Goal: Information Seeking & Learning: Learn about a topic

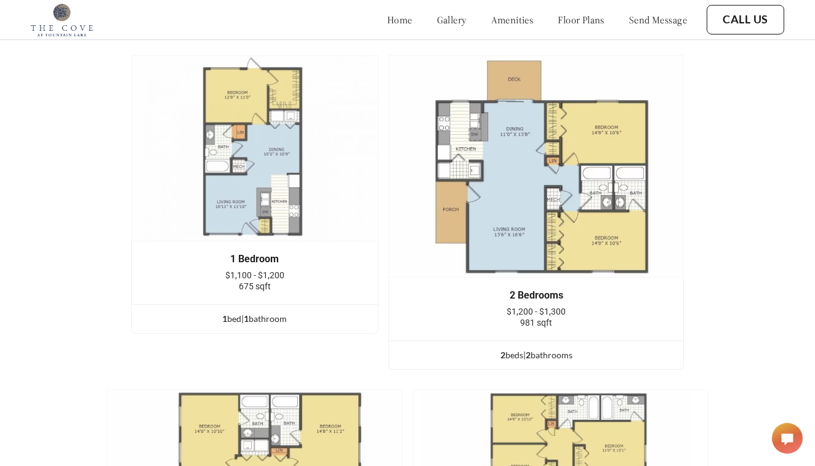
scroll to position [1534, 0]
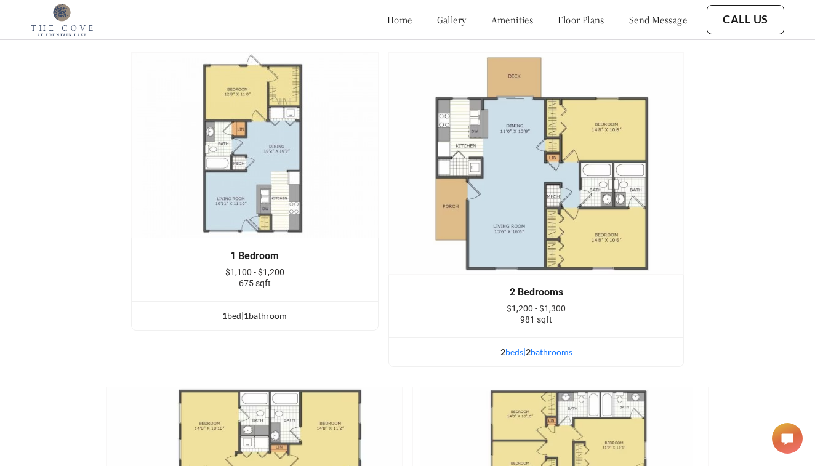
click at [545, 350] on div "2 bed s | 2 bathroom s" at bounding box center [536, 352] width 295 height 14
click at [570, 224] on img at bounding box center [536, 163] width 296 height 222
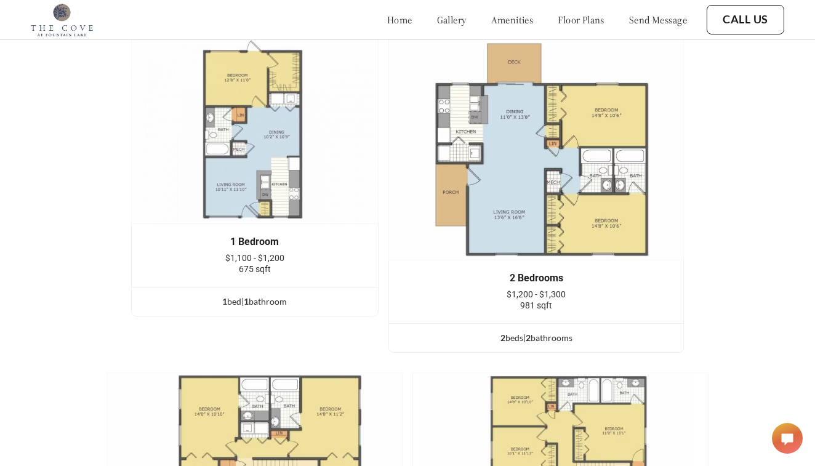
scroll to position [1535, 0]
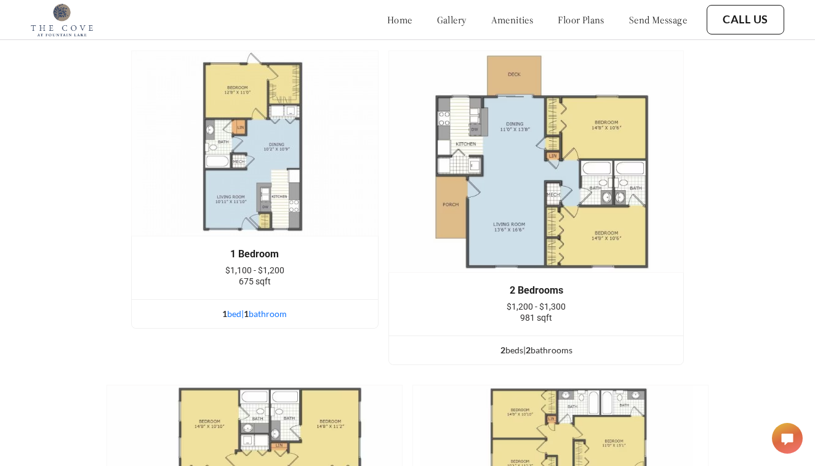
click at [252, 308] on div "1 bed | 1 bathroom" at bounding box center [255, 314] width 246 height 14
click at [279, 163] on img at bounding box center [254, 143] width 247 height 186
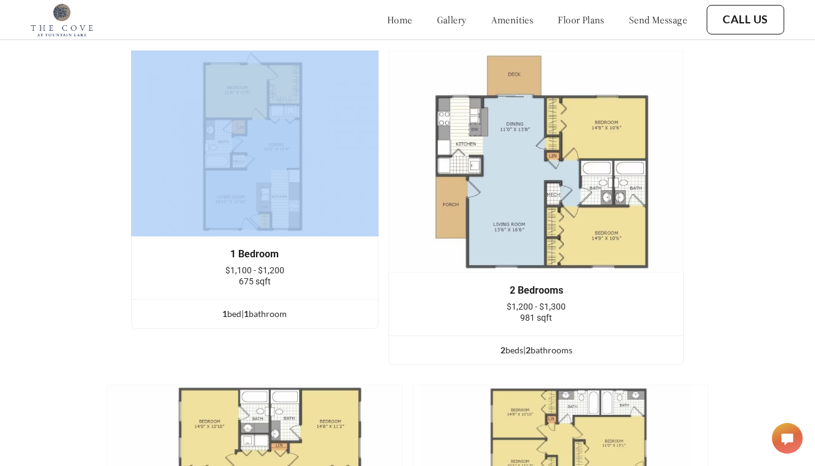
click at [279, 163] on img at bounding box center [254, 143] width 247 height 186
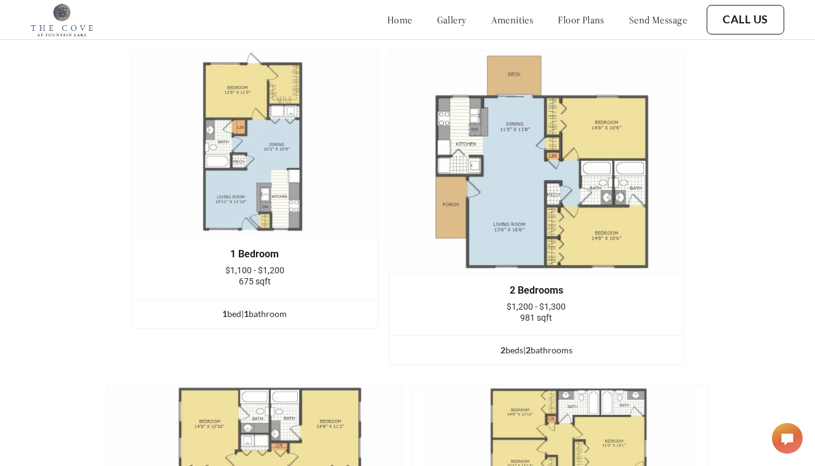
click at [279, 163] on img at bounding box center [254, 143] width 247 height 186
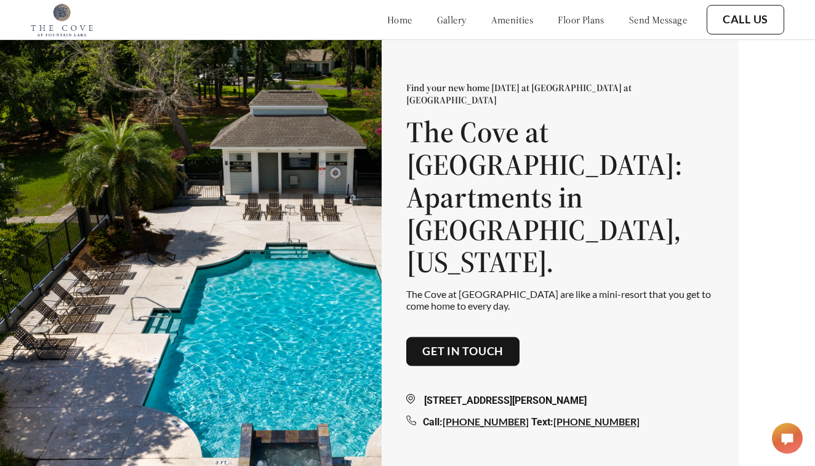
scroll to position [0, 0]
click at [570, 20] on link "floor plans" at bounding box center [581, 20] width 47 height 12
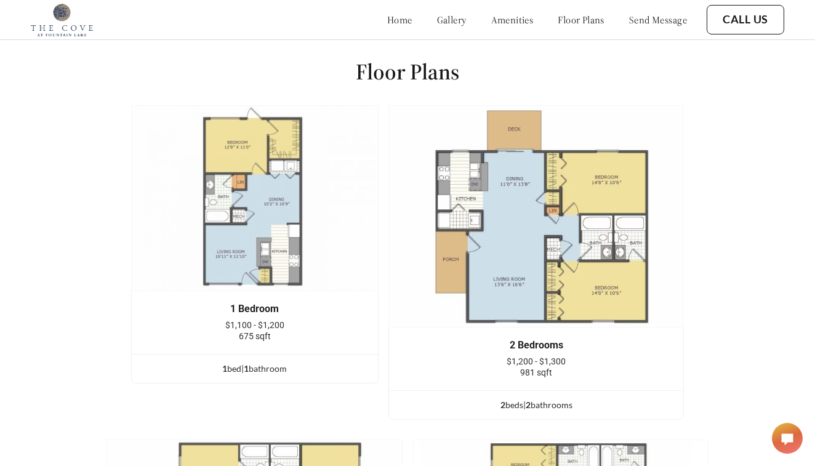
scroll to position [1501, 0]
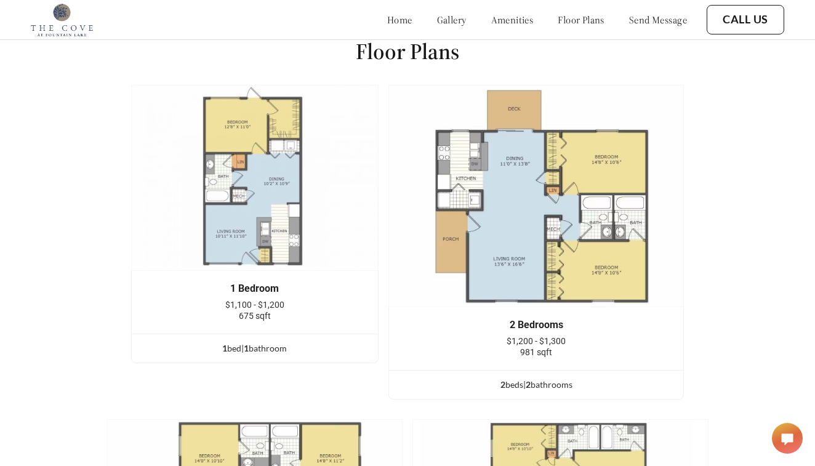
click at [502, 22] on link "amenities" at bounding box center [512, 20] width 42 height 12
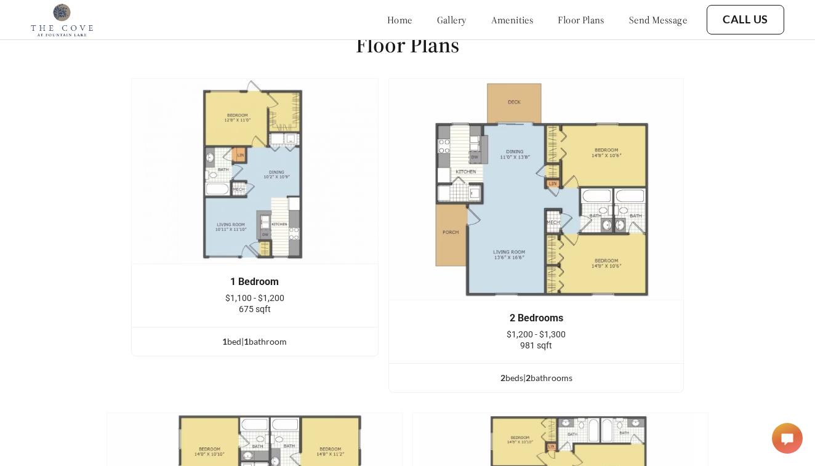
scroll to position [1508, 0]
click at [280, 212] on img at bounding box center [254, 171] width 247 height 186
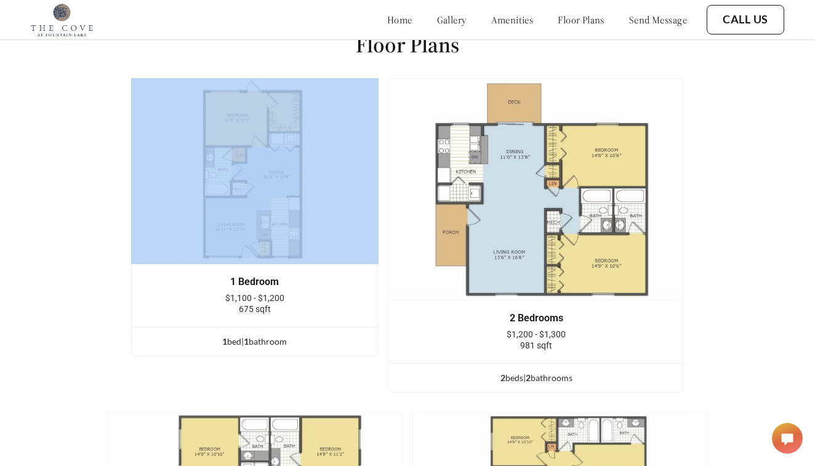
click at [280, 212] on img at bounding box center [254, 171] width 247 height 186
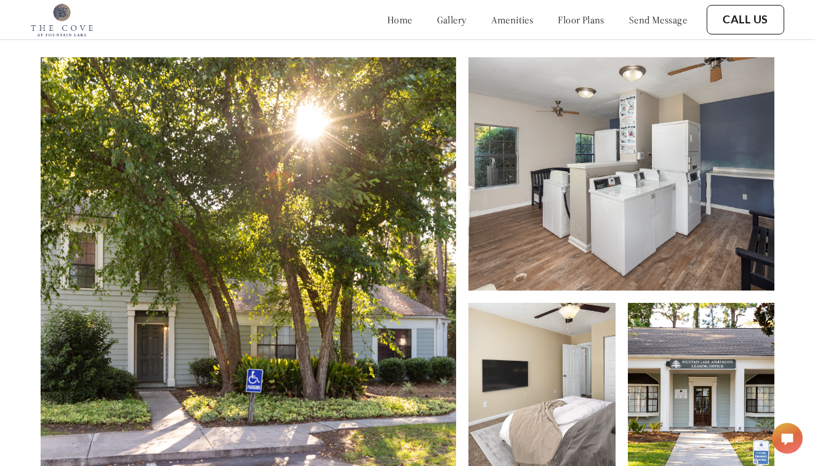
scroll to position [494, 0]
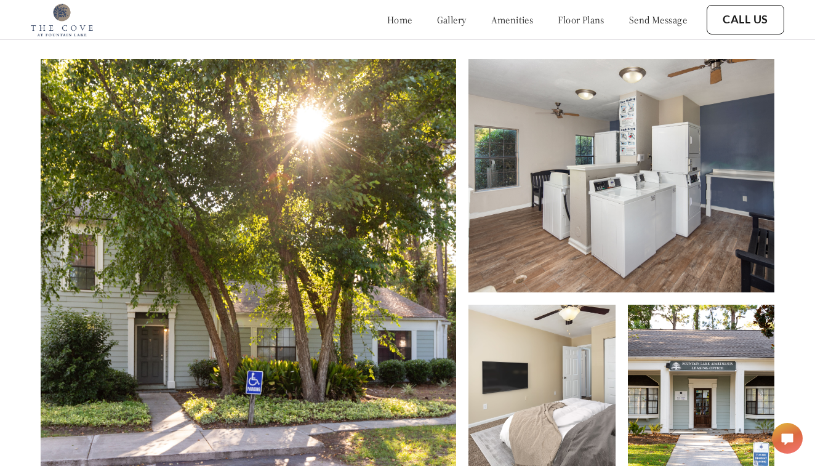
click at [437, 17] on link "gallery" at bounding box center [452, 20] width 30 height 12
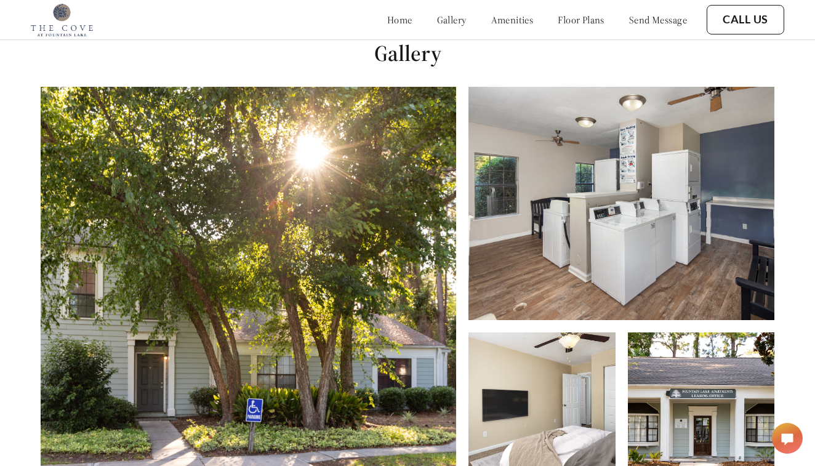
click at [355, 286] on img at bounding box center [249, 298] width 416 height 422
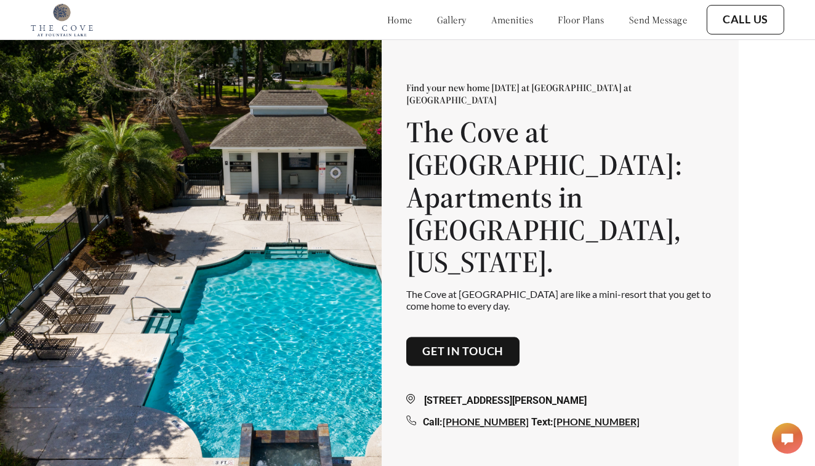
scroll to position [0, 0]
